Goal: Find contact information: Obtain details needed to contact an individual or organization

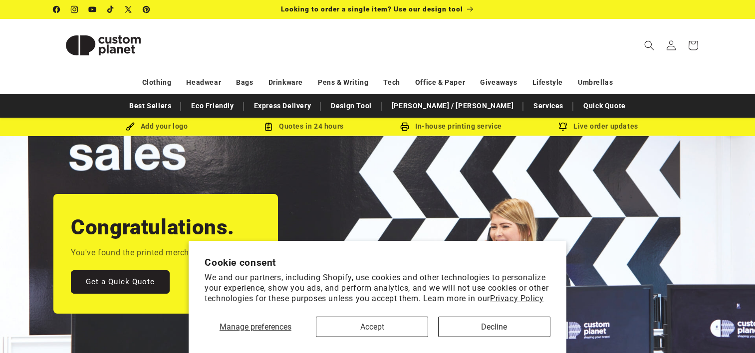
click at [361, 319] on button "Accept" at bounding box center [372, 327] width 112 height 20
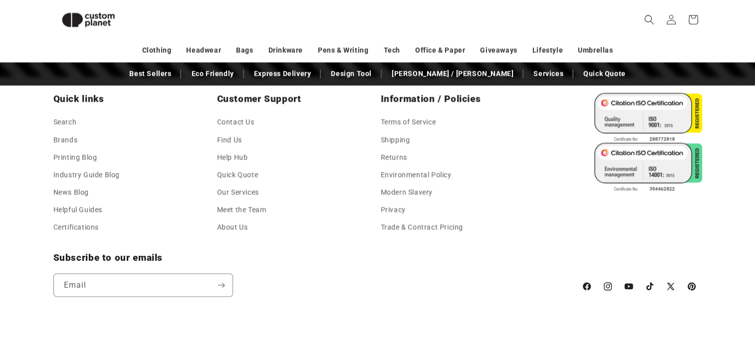
scroll to position [1813, 0]
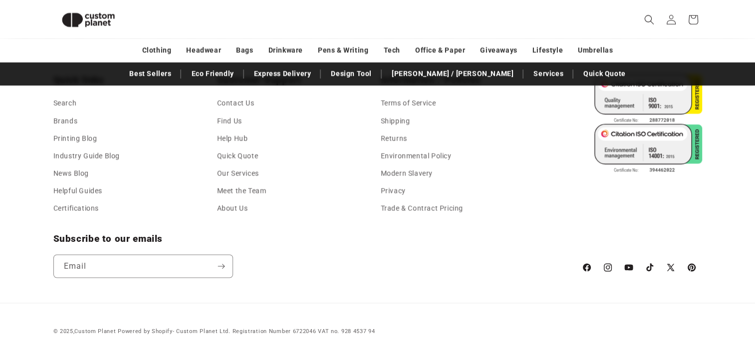
drag, startPoint x: 215, startPoint y: 105, endPoint x: 256, endPoint y: 98, distance: 42.0
click at [215, 104] on div "Quick links Search Brands Printing Blog Industry Guide Blog News Blog Helpful G…" at bounding box center [377, 146] width 649 height 144
click at [243, 99] on link "Contact Us" at bounding box center [235, 104] width 37 height 15
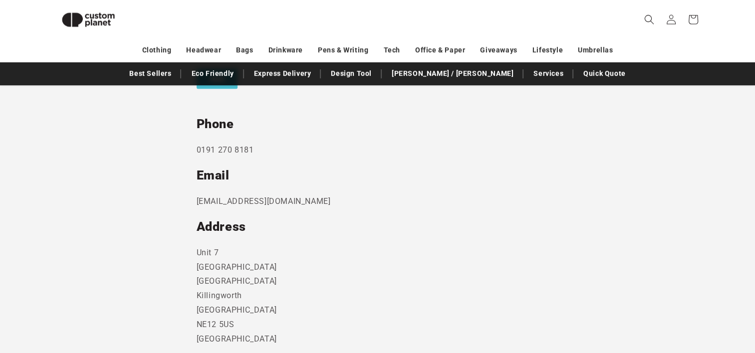
scroll to position [507, 0]
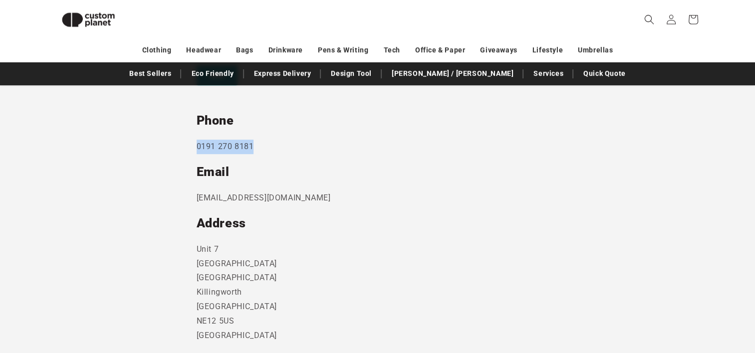
drag, startPoint x: 261, startPoint y: 145, endPoint x: 187, endPoint y: 144, distance: 74.4
click at [187, 144] on section "Send us a message and someone will get back to you within 24 hours. Phone [PHON…" at bounding box center [377, 116] width 755 height 553
copy p "0191 270 8181"
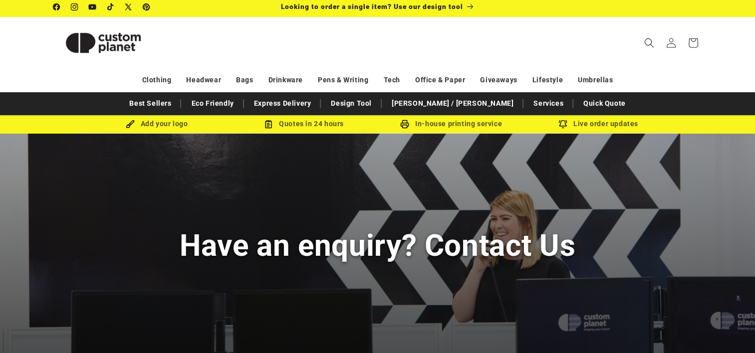
scroll to position [0, 0]
